Goal: Information Seeking & Learning: Learn about a topic

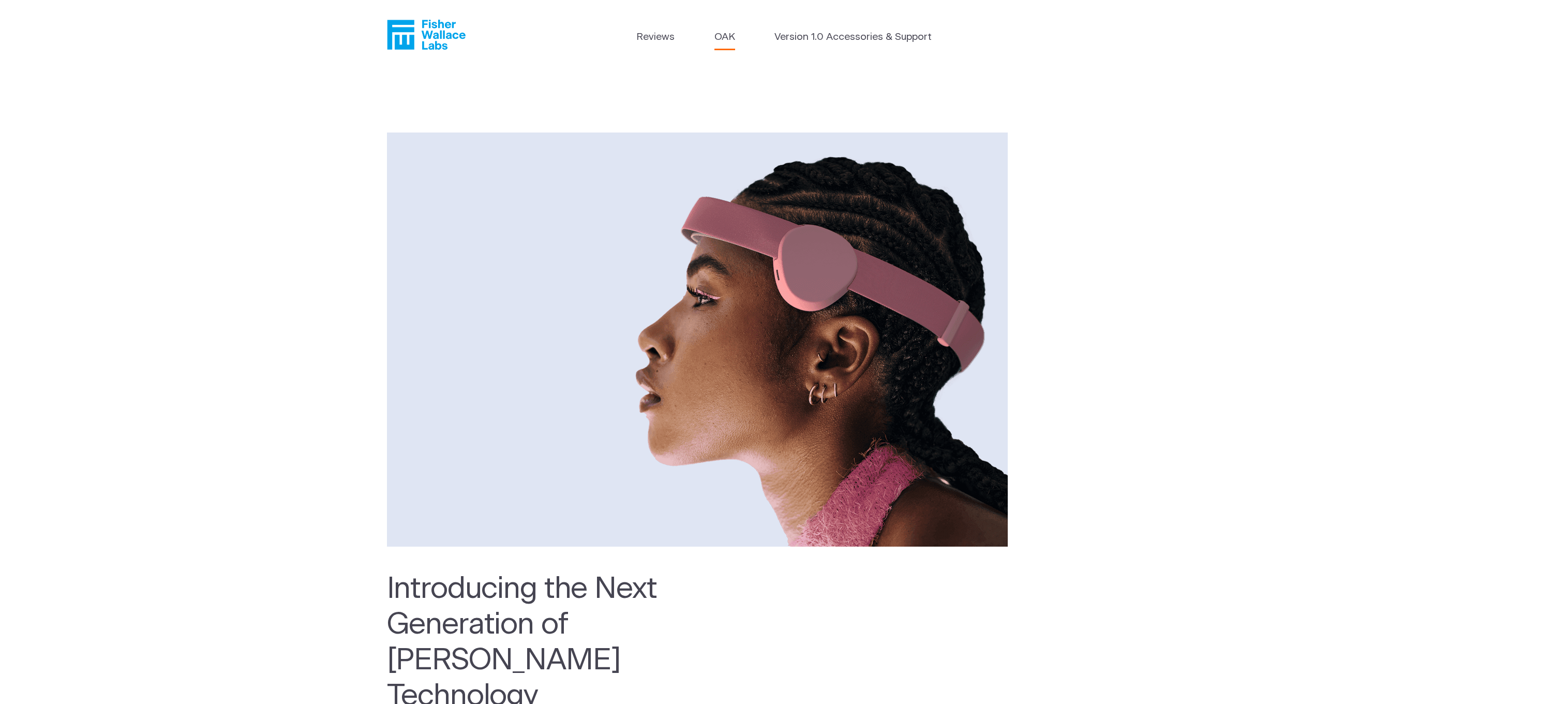
click at [1309, 316] on div "Introducing the Next Generation of [PERSON_NAME] Technology 0 Units Remaining 1…" at bounding box center [784, 444] width 1568 height 749
